Goal: Find specific page/section: Find specific page/section

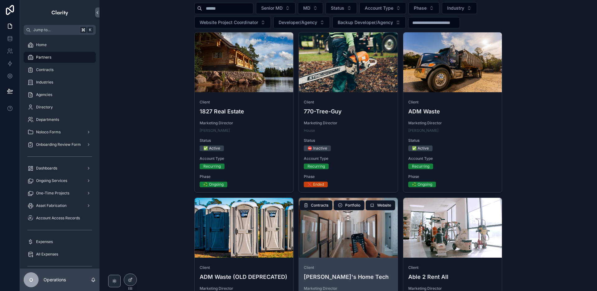
scroll to position [86, 0]
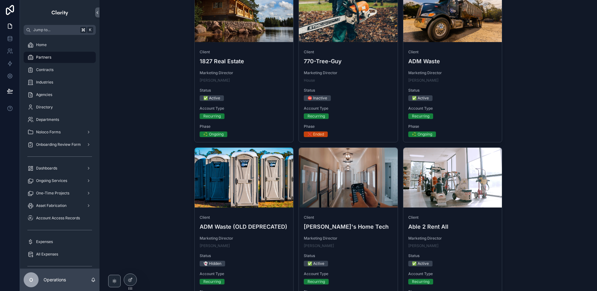
drag, startPoint x: 326, startPoint y: 209, endPoint x: 119, endPoint y: 268, distance: 214.9
click at [326, 209] on link "Client [PERSON_NAME]'s Home Tech Marketing Director [PERSON_NAME] Status ✅ Acti…" at bounding box center [349, 227] width 100 height 160
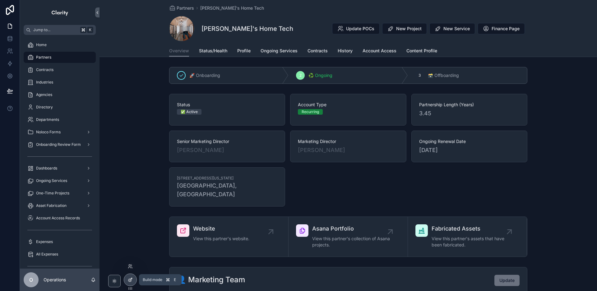
click at [132, 277] on icon at bounding box center [130, 279] width 5 height 5
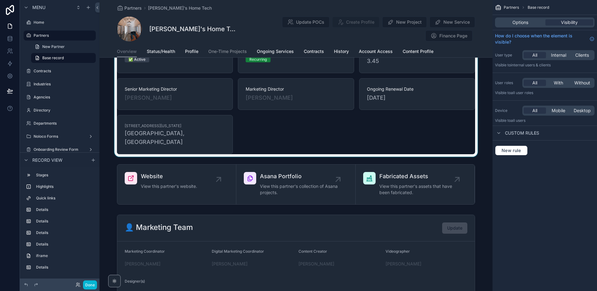
scroll to position [51, 0]
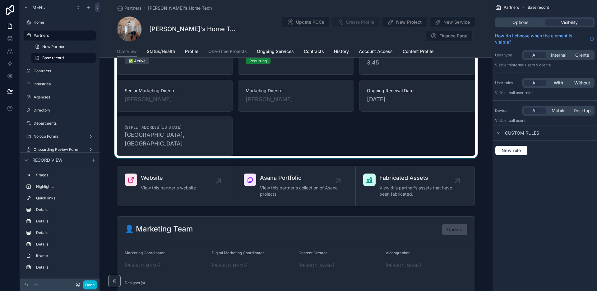
click at [345, 121] on div "scrollable content" at bounding box center [296, 99] width 393 height 118
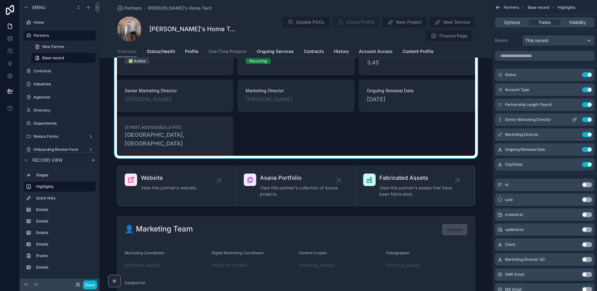
click at [586, 121] on button "Use setting" at bounding box center [587, 119] width 10 height 5
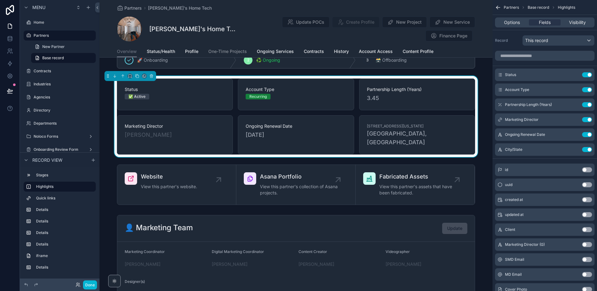
scroll to position [0, 0]
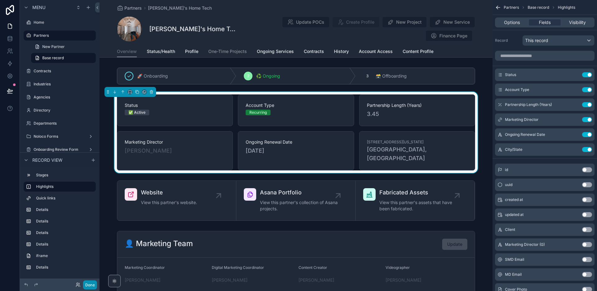
click at [92, 283] on button "Done" at bounding box center [90, 284] width 14 height 9
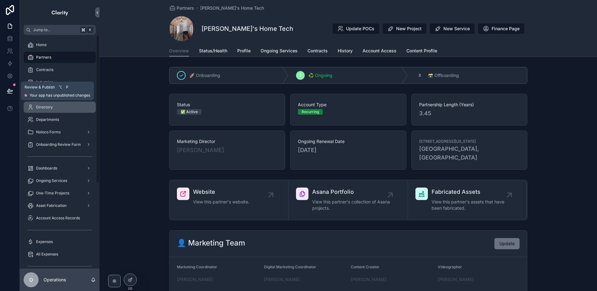
drag, startPoint x: 10, startPoint y: 89, endPoint x: 76, endPoint y: 110, distance: 70.0
click at [9, 89] on icon at bounding box center [10, 91] width 6 height 6
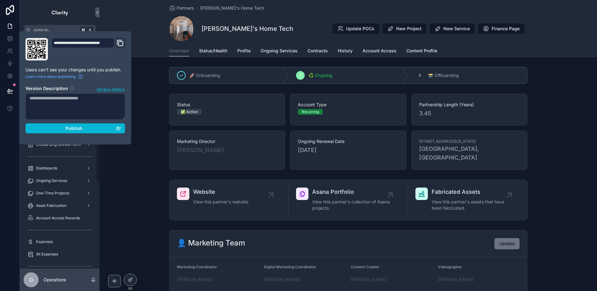
click at [64, 110] on textarea at bounding box center [76, 106] width 100 height 26
click at [97, 99] on textarea "**********" at bounding box center [76, 106] width 100 height 26
click at [96, 110] on textarea "**********" at bounding box center [76, 106] width 100 height 26
type textarea "**********"
click at [101, 129] on div "Publish" at bounding box center [75, 128] width 91 height 6
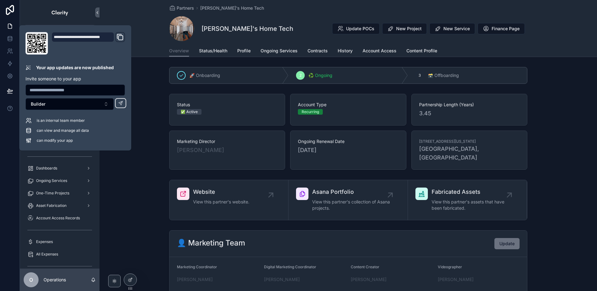
click at [157, 72] on div "🚀 Onboarding 2 ♻️ Ongoing 3 🗃 Offboarding" at bounding box center [349, 75] width 498 height 22
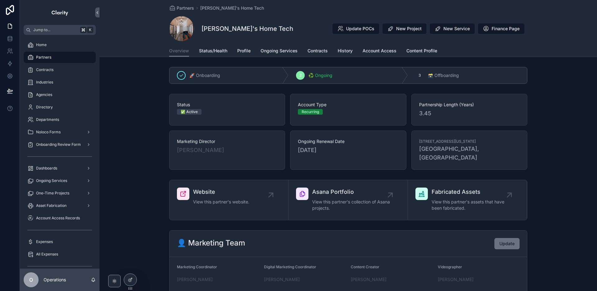
click at [151, 68] on div "🚀 Onboarding 2 ♻️ Ongoing 3 🗃 Offboarding" at bounding box center [349, 75] width 498 height 22
click at [190, 7] on span "Partners" at bounding box center [185, 8] width 17 height 6
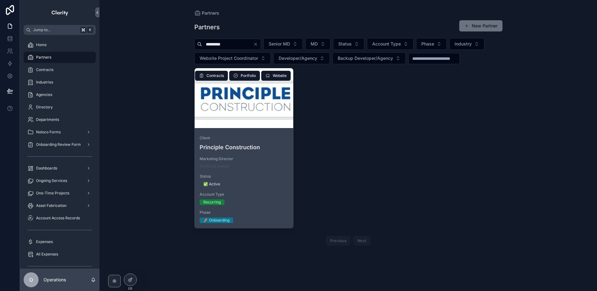
type input "*********"
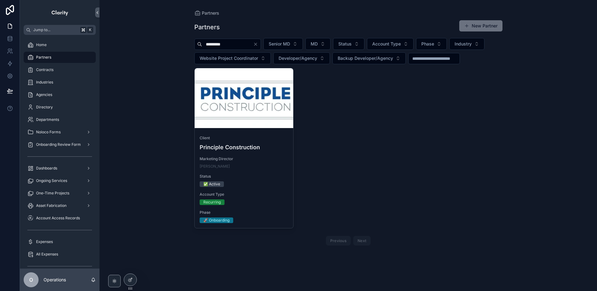
click at [243, 117] on div "scrollable content" at bounding box center [244, 98] width 99 height 60
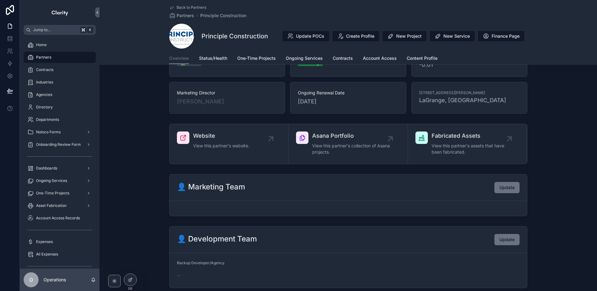
scroll to position [33, 0]
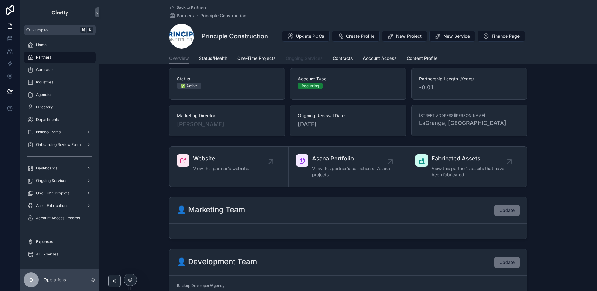
click at [315, 59] on span "Ongoing Services" at bounding box center [304, 58] width 37 height 6
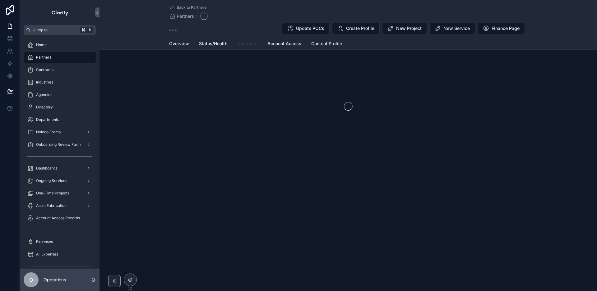
click at [254, 48] on link "Contracts" at bounding box center [247, 44] width 20 height 12
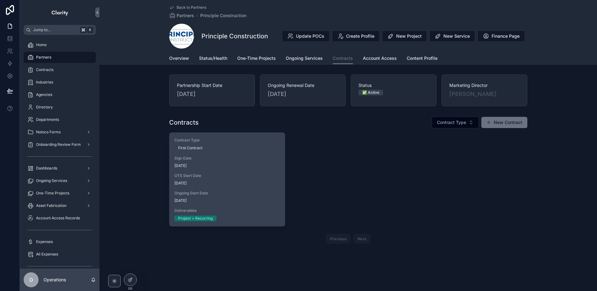
click at [257, 179] on div "OTS Start Date [DATE]" at bounding box center [227, 179] width 105 height 12
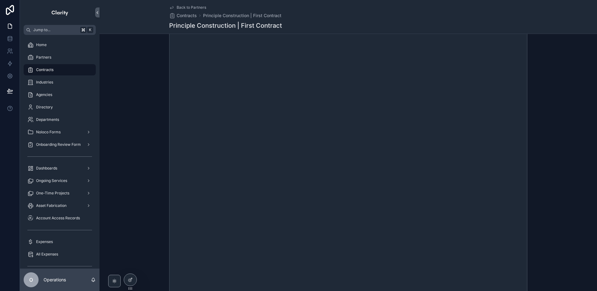
scroll to position [187, 0]
